Goal: Navigation & Orientation: Find specific page/section

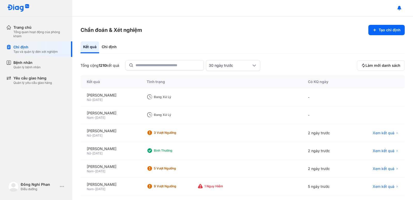
click at [85, 62] on div "Tổng cộng 1210 kết quả 30 ngày trước" at bounding box center [218, 65] width 274 height 11
click at [41, 52] on div "Tạo và quản lý đơn xét nghiệm" at bounding box center [35, 52] width 44 height 4
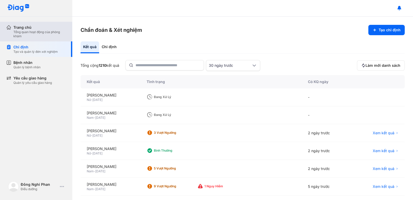
click at [40, 37] on div "Tổng quan hoạt động của phòng khám" at bounding box center [39, 34] width 53 height 8
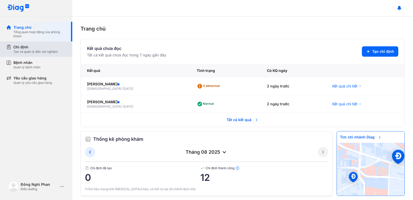
click at [32, 47] on div "Chỉ định" at bounding box center [35, 46] width 44 height 5
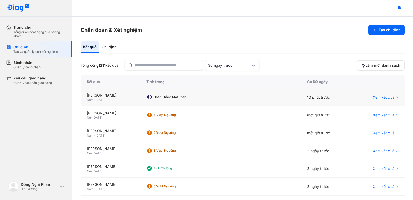
click at [385, 96] on span "Xem kết quả" at bounding box center [384, 96] width 22 height 5
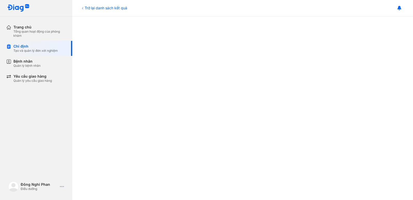
scroll to position [155, 0]
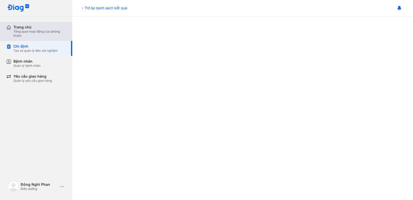
click at [27, 27] on div "Trang chủ" at bounding box center [39, 27] width 53 height 5
